Goal: Navigation & Orientation: Find specific page/section

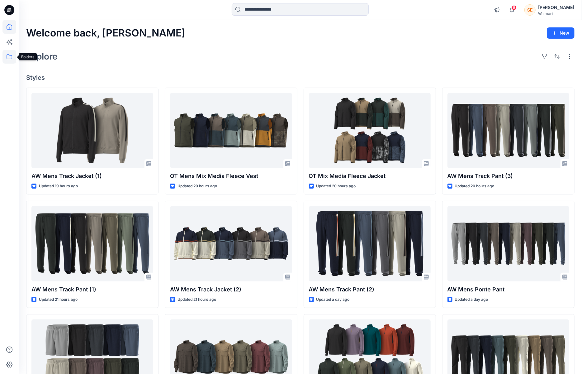
click at [10, 51] on icon at bounding box center [9, 57] width 14 height 14
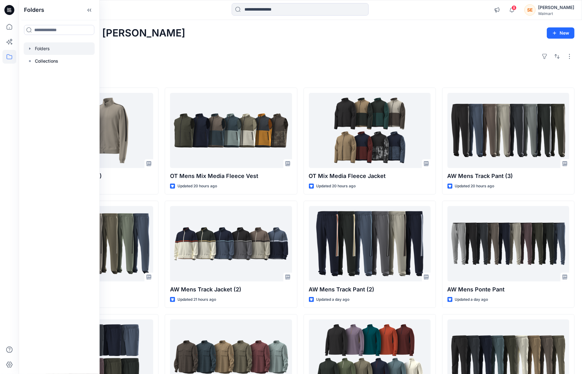
click at [45, 46] on div at bounding box center [59, 48] width 71 height 12
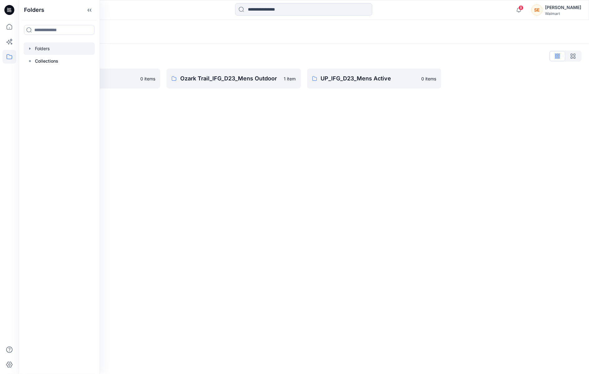
click at [203, 58] on div "Folders List" at bounding box center [303, 56] width 555 height 10
click at [201, 74] on link "Ozark Trail_IFG_D23_Mens Outdoor 1 item" at bounding box center [233, 79] width 134 height 20
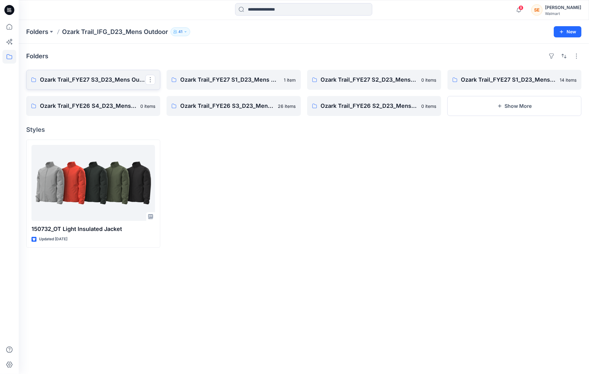
click at [103, 81] on p "Ozark Trail_FYE27 S3_D23_Mens Outdoor - IFG" at bounding box center [92, 79] width 105 height 9
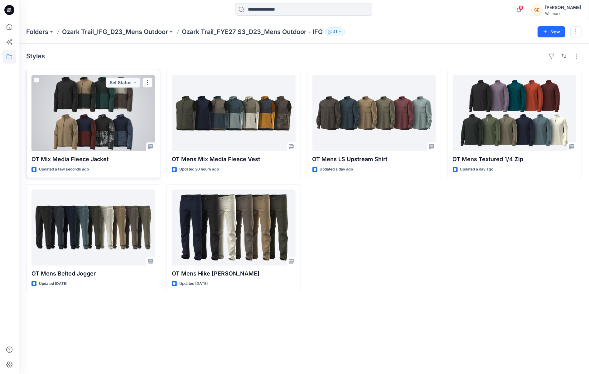
click at [129, 116] on div at bounding box center [92, 113] width 123 height 76
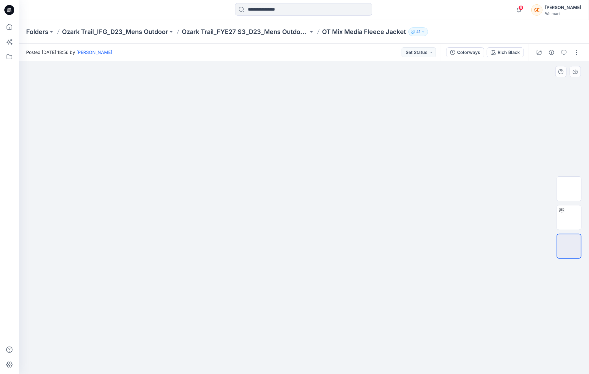
click at [398, 124] on img at bounding box center [304, 124] width 312 height 0
click at [569, 218] on img at bounding box center [569, 218] width 0 height 0
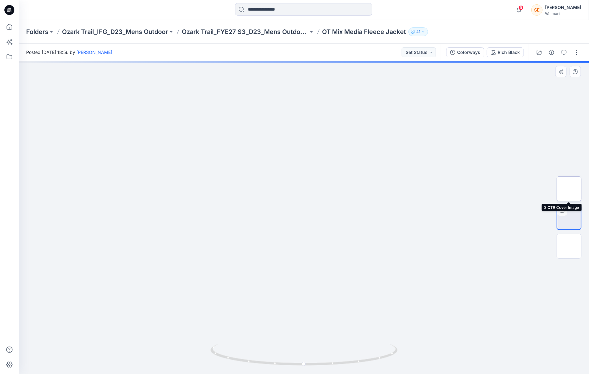
click at [569, 189] on img at bounding box center [569, 189] width 0 height 0
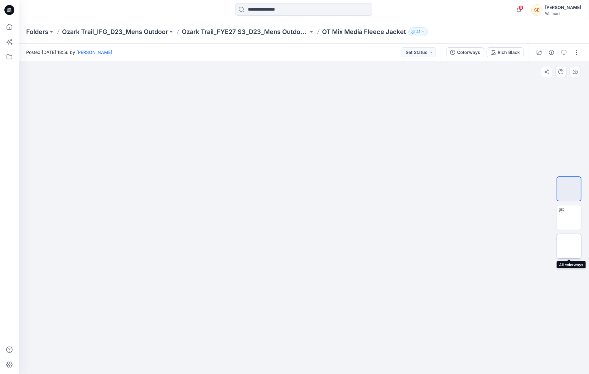
click at [569, 255] on div at bounding box center [568, 246] width 25 height 25
click at [525, 128] on div at bounding box center [304, 217] width 570 height 313
